Goal: Information Seeking & Learning: Learn about a topic

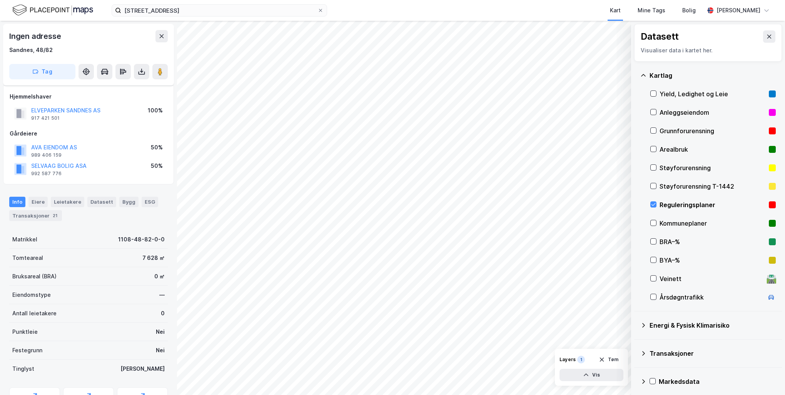
scroll to position [41, 0]
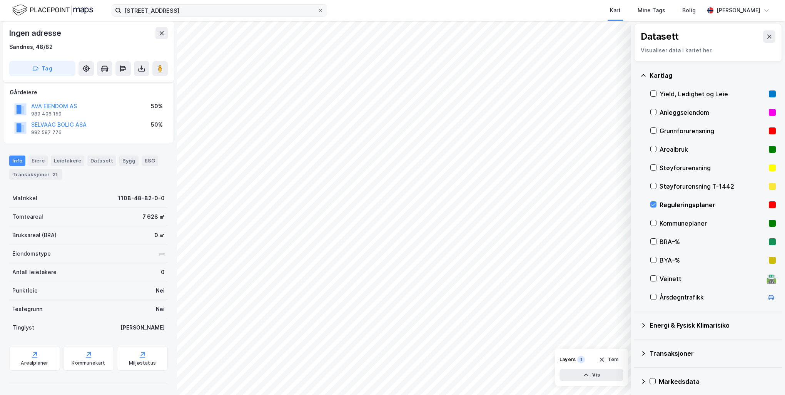
click at [324, 13] on label "[STREET_ADDRESS]" at bounding box center [219, 10] width 215 height 12
click at [317, 13] on input "[STREET_ADDRESS]" at bounding box center [219, 11] width 196 height 12
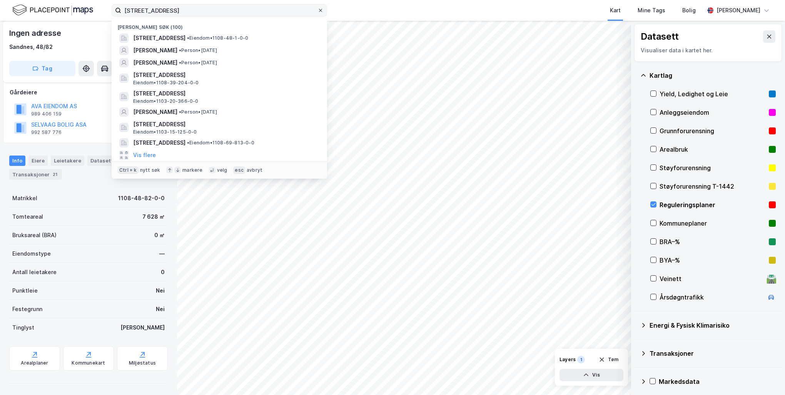
click at [321, 11] on icon at bounding box center [320, 10] width 5 height 5
click at [317, 11] on input "[STREET_ADDRESS]" at bounding box center [219, 11] width 196 height 12
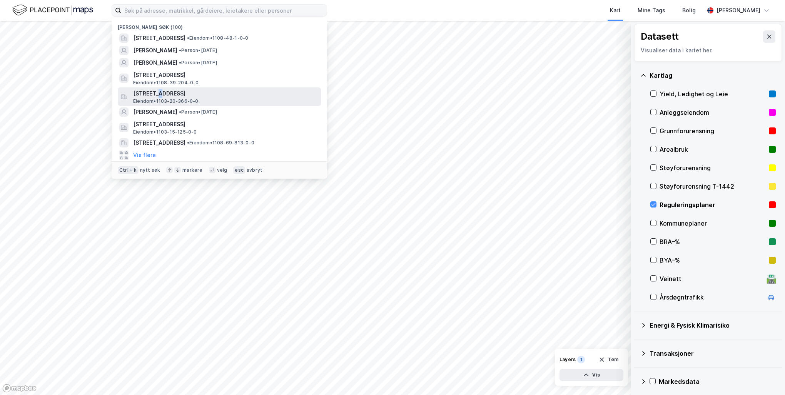
click at [159, 93] on span "[STREET_ADDRESS]" at bounding box center [225, 93] width 185 height 9
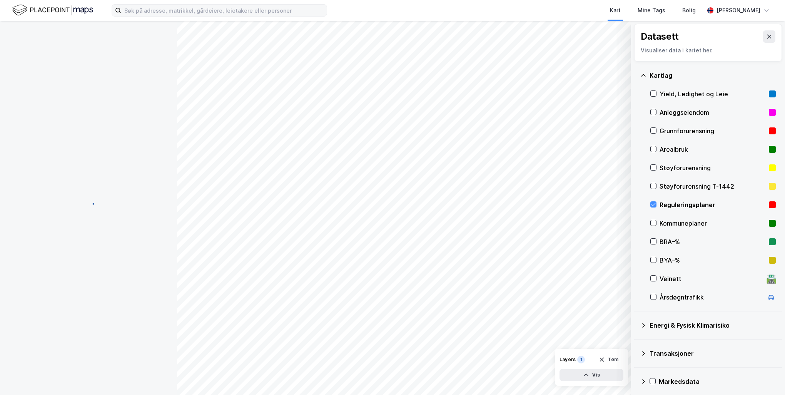
scroll to position [23, 0]
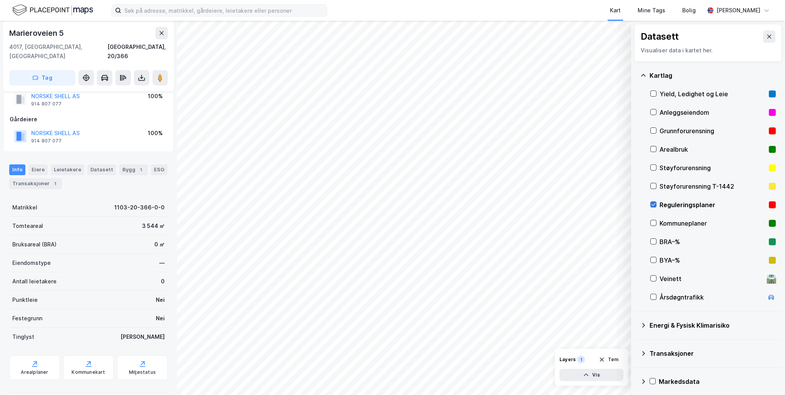
click at [653, 207] on icon at bounding box center [653, 204] width 5 height 5
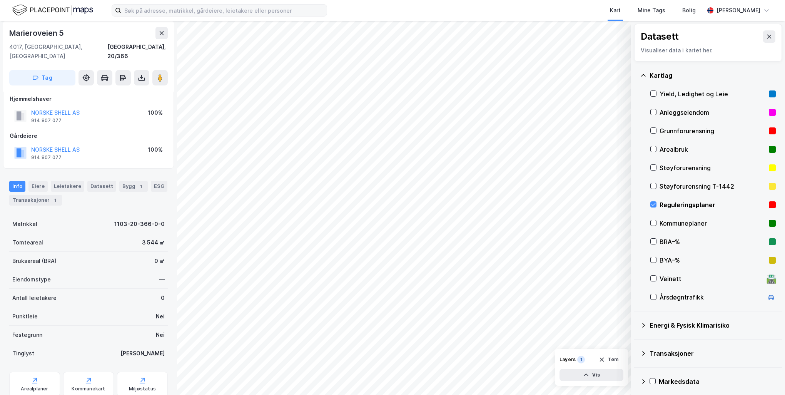
scroll to position [0, 0]
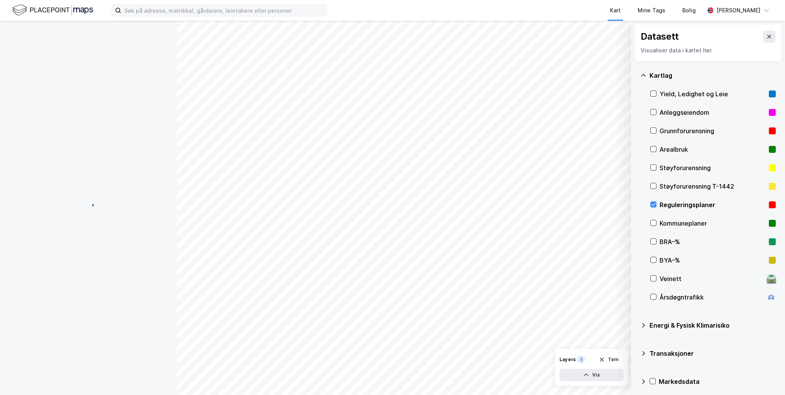
scroll to position [0, 0]
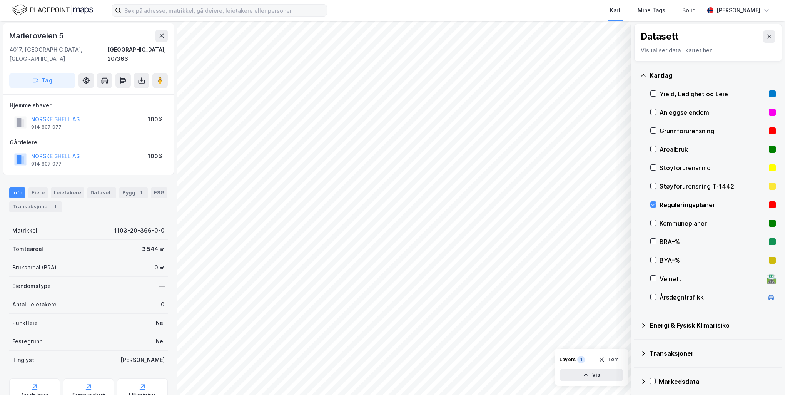
scroll to position [0, 0]
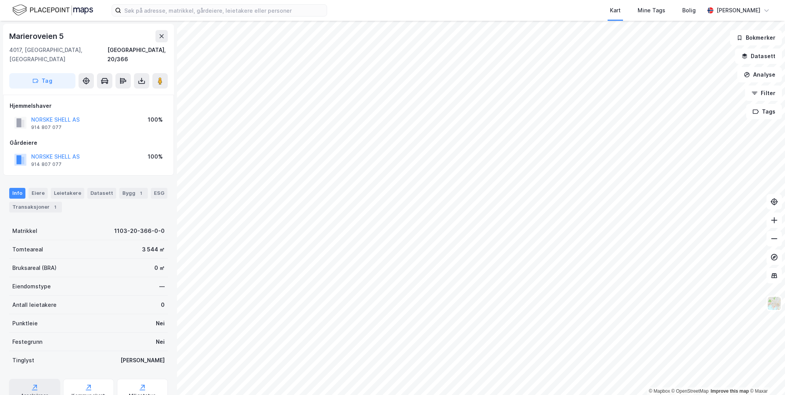
click at [47, 382] on div "Arealplaner" at bounding box center [34, 391] width 51 height 25
